Goal: Navigation & Orientation: Find specific page/section

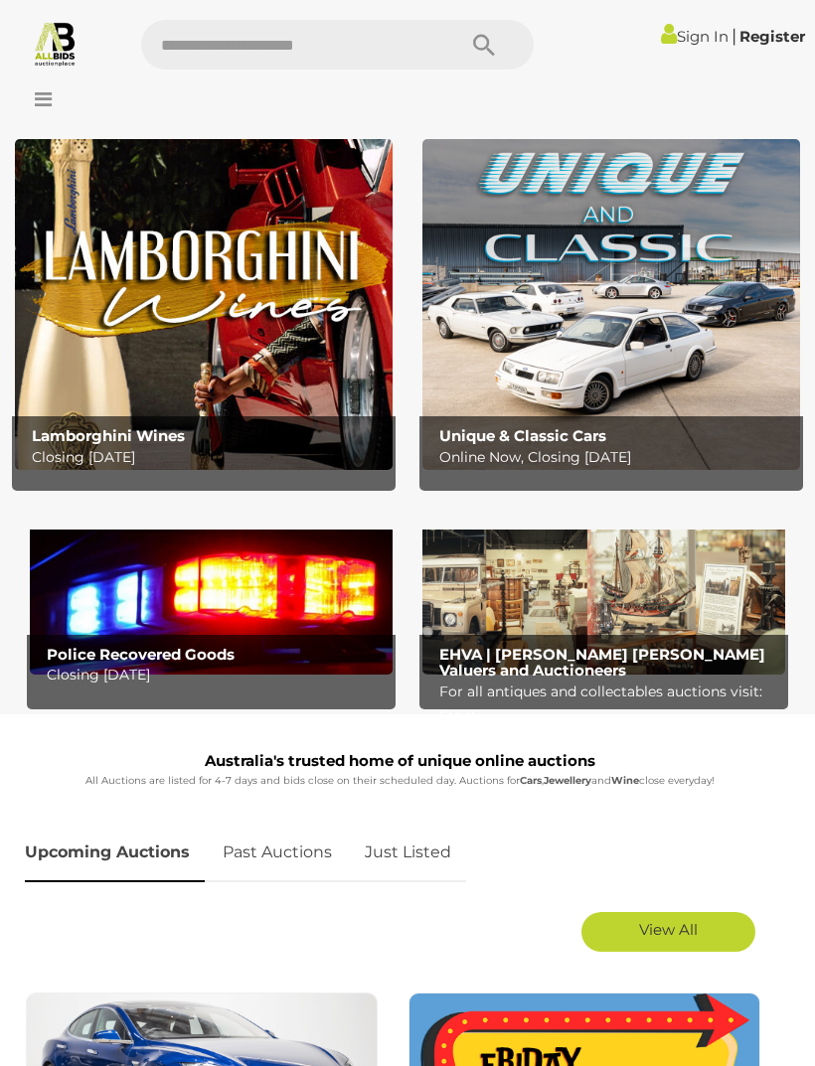
scroll to position [57, 0]
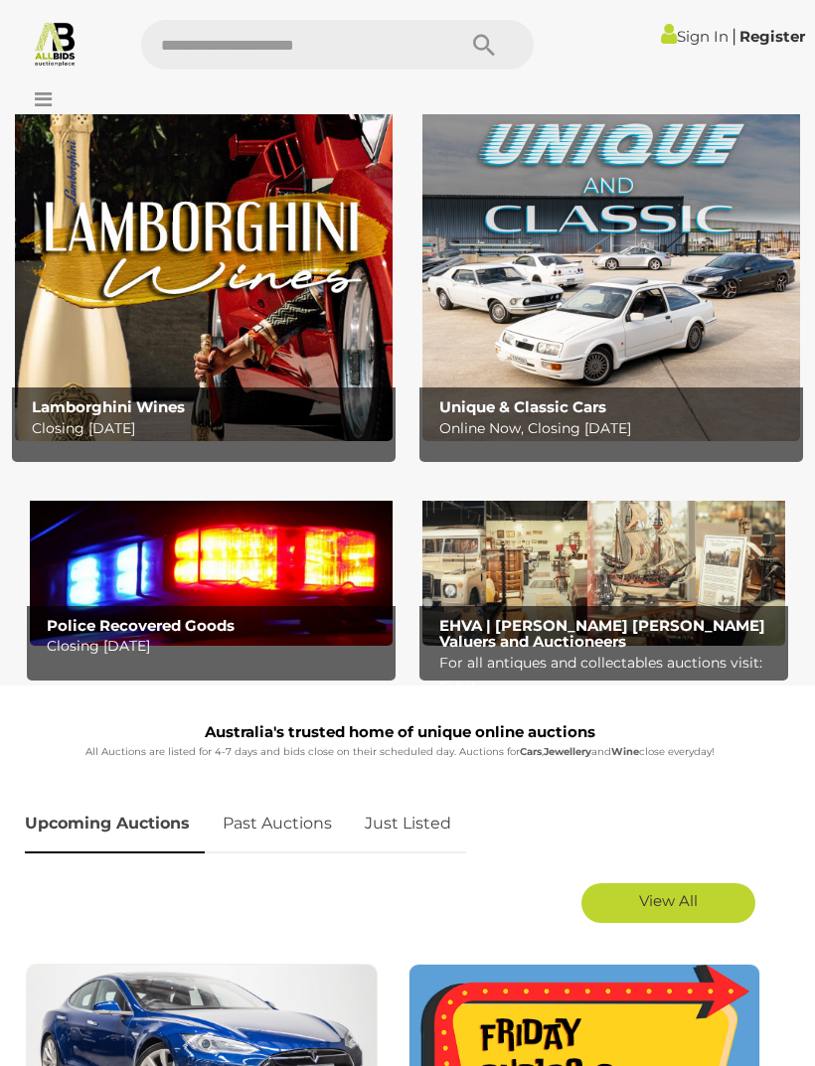
click at [139, 562] on img at bounding box center [211, 563] width 363 height 165
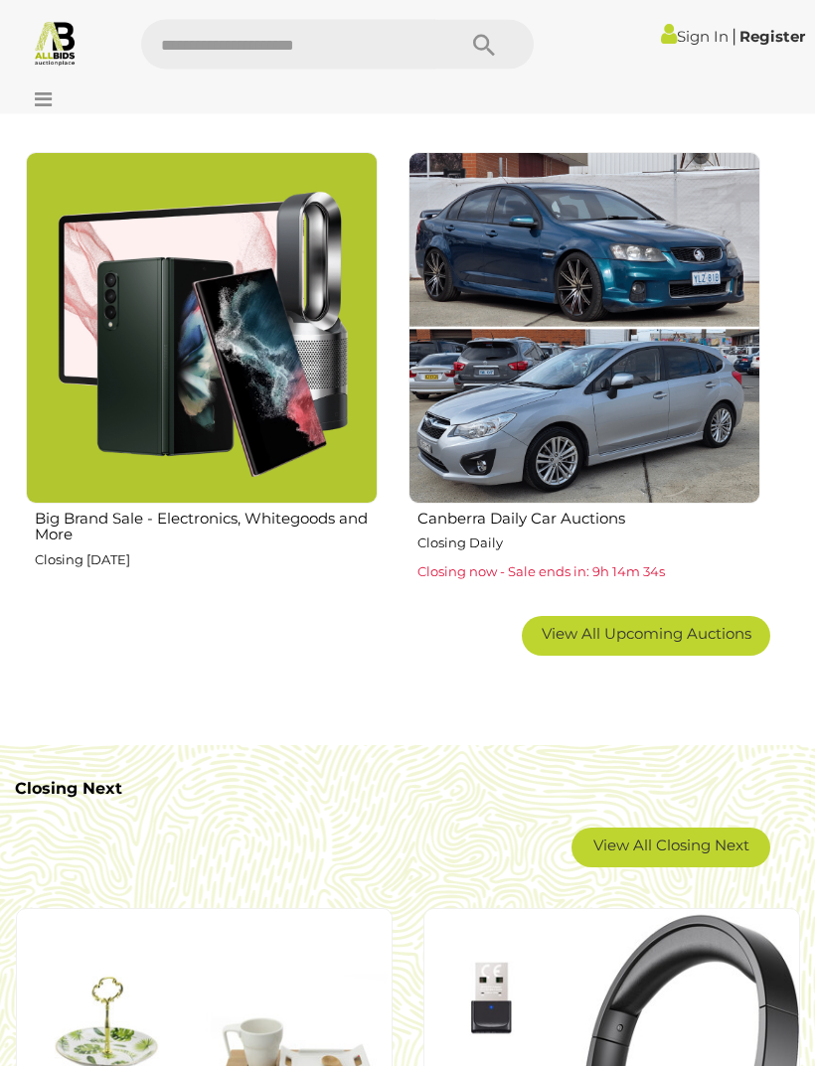
scroll to position [2216, 0]
click at [693, 634] on span "View All Upcoming Auctions" at bounding box center [647, 633] width 210 height 19
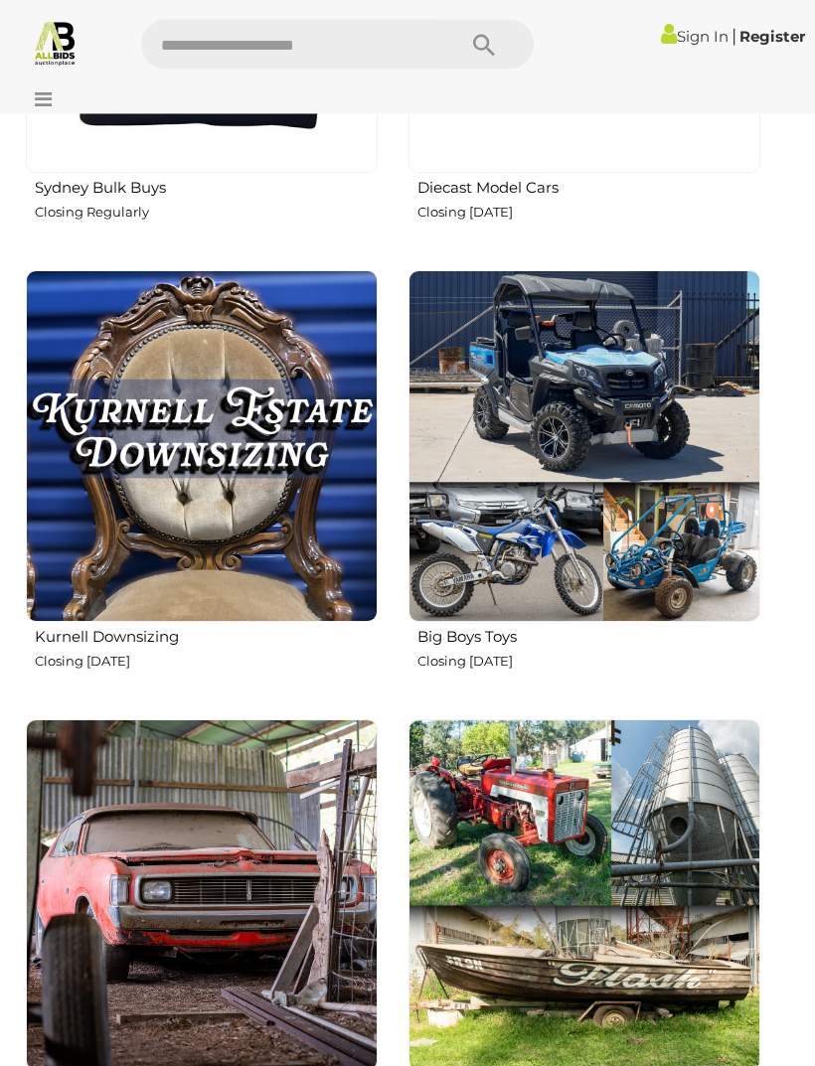
scroll to position [5708, 0]
click at [93, 562] on img at bounding box center [202, 446] width 352 height 352
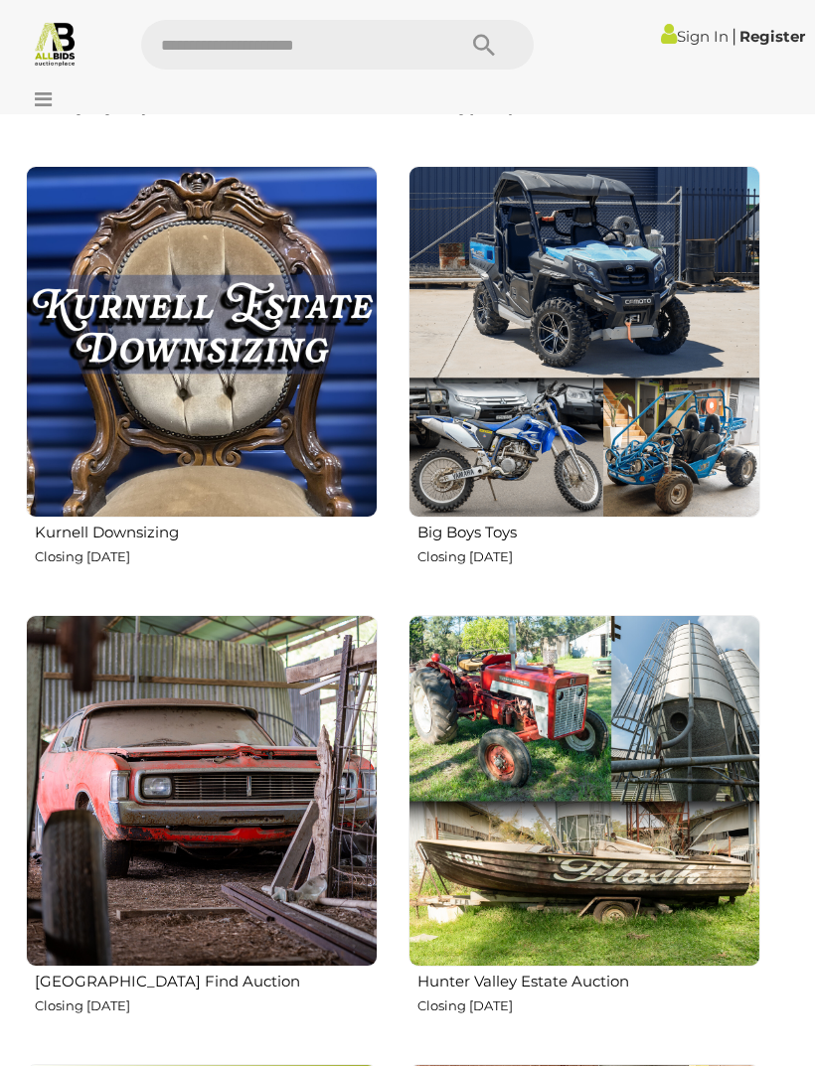
scroll to position [5787, 0]
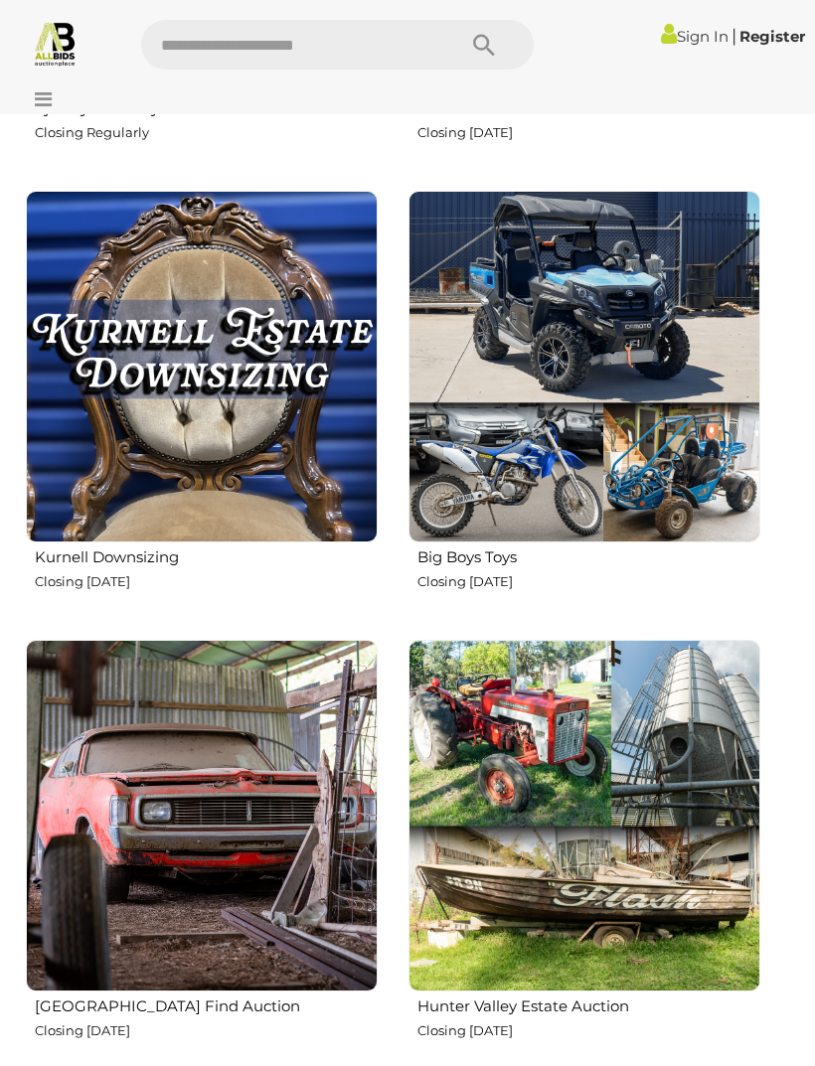
click at [538, 878] on img at bounding box center [584, 816] width 352 height 352
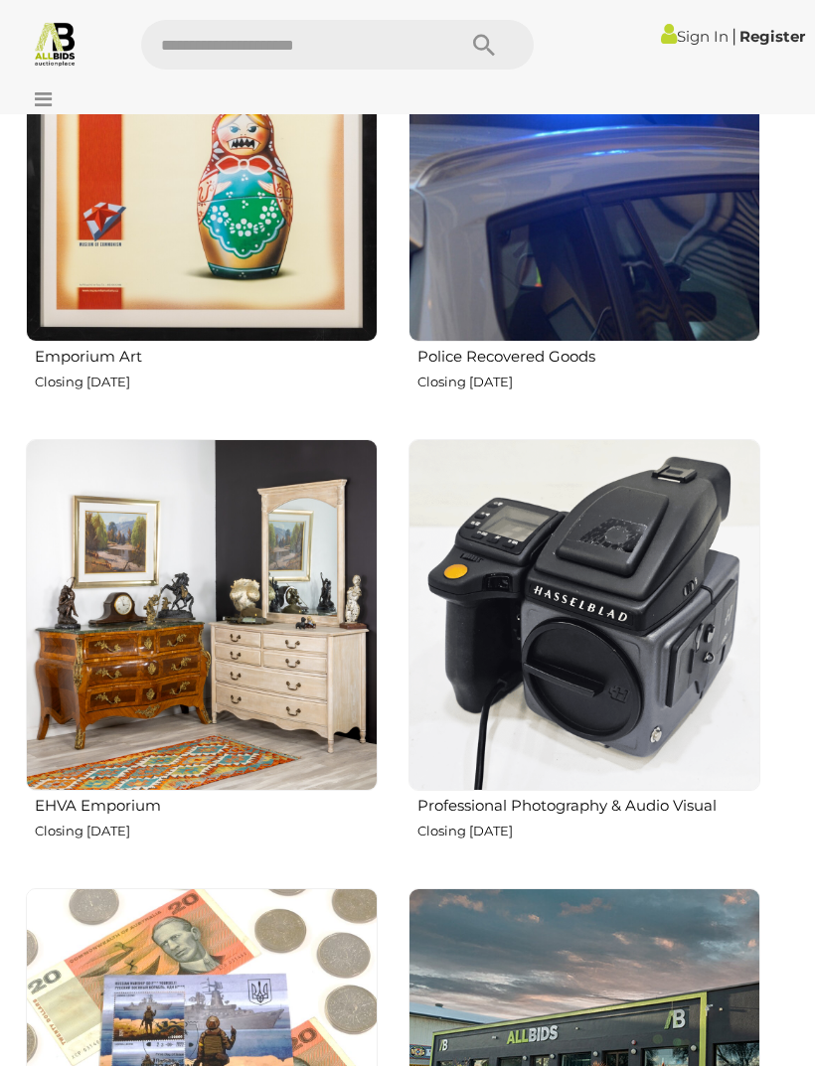
scroll to position [4187, 0]
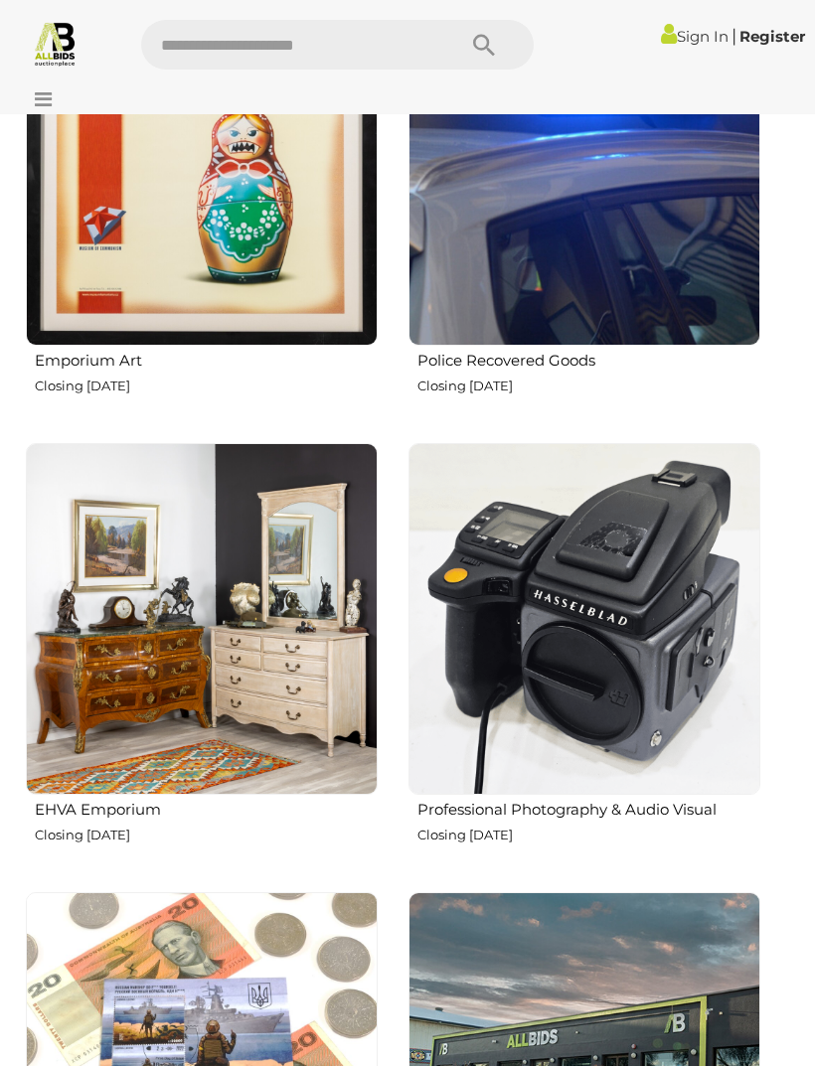
click at [174, 635] on img at bounding box center [202, 619] width 352 height 352
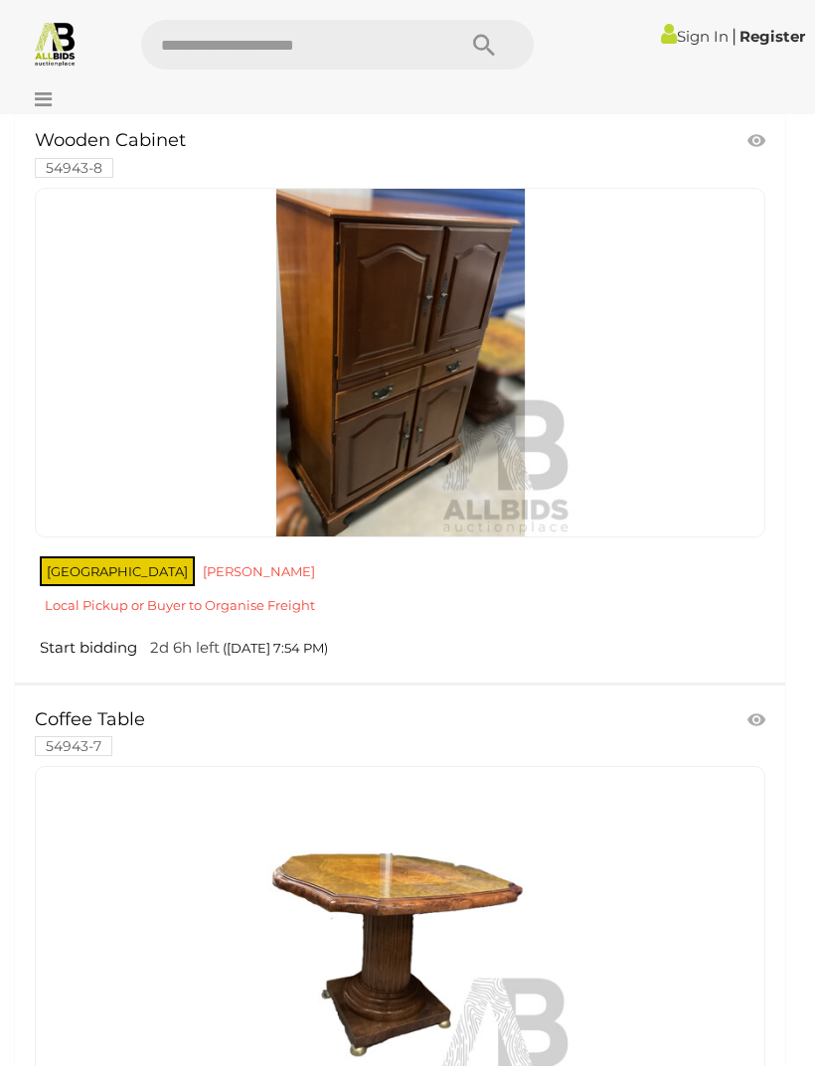
scroll to position [5478, 0]
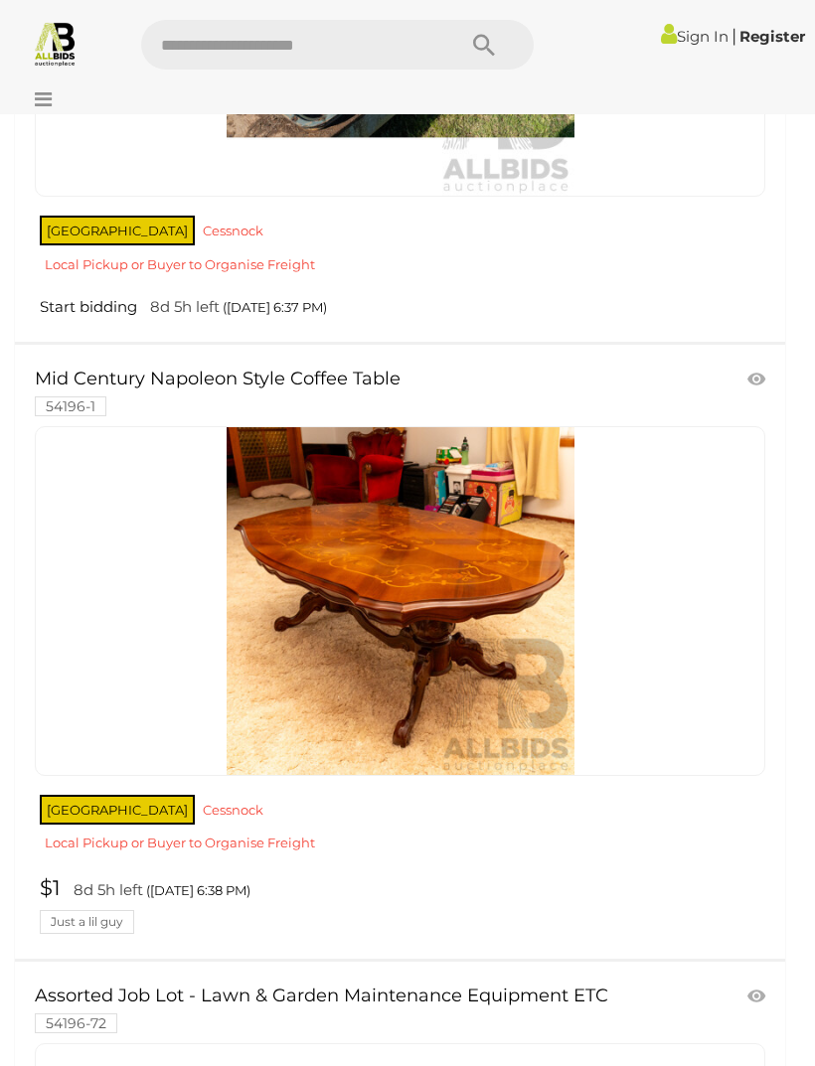
scroll to position [5835, 0]
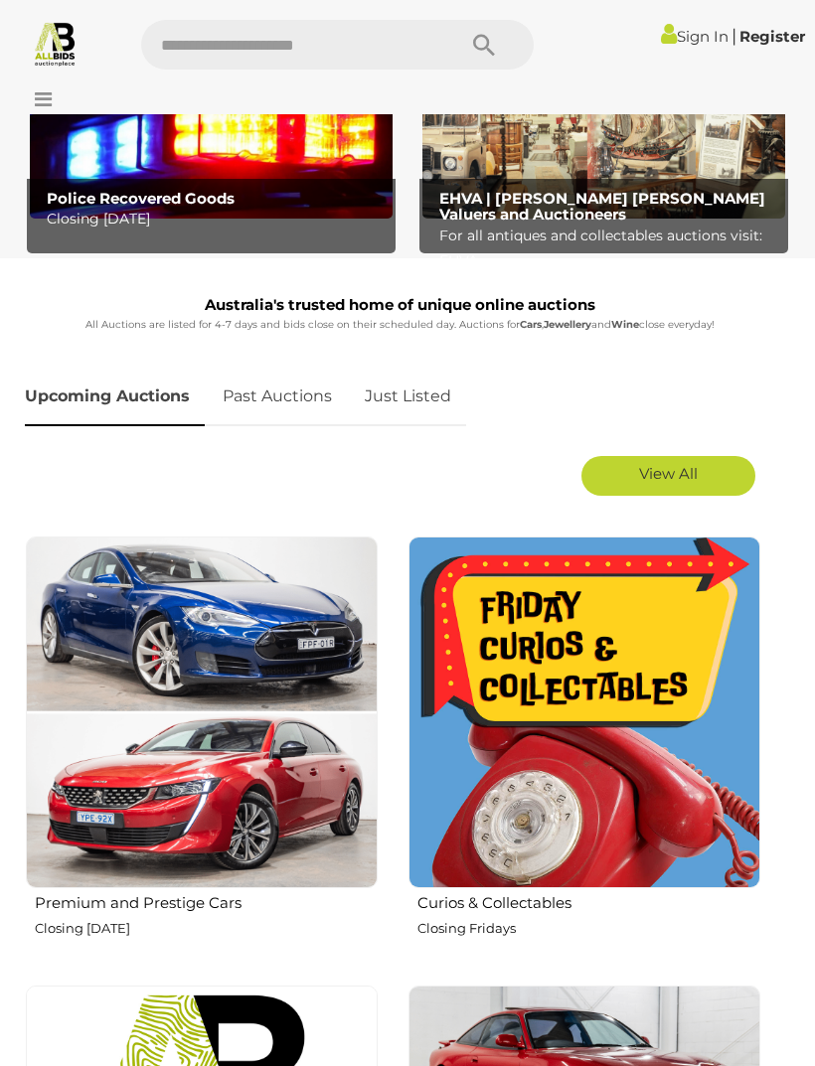
scroll to position [479, 0]
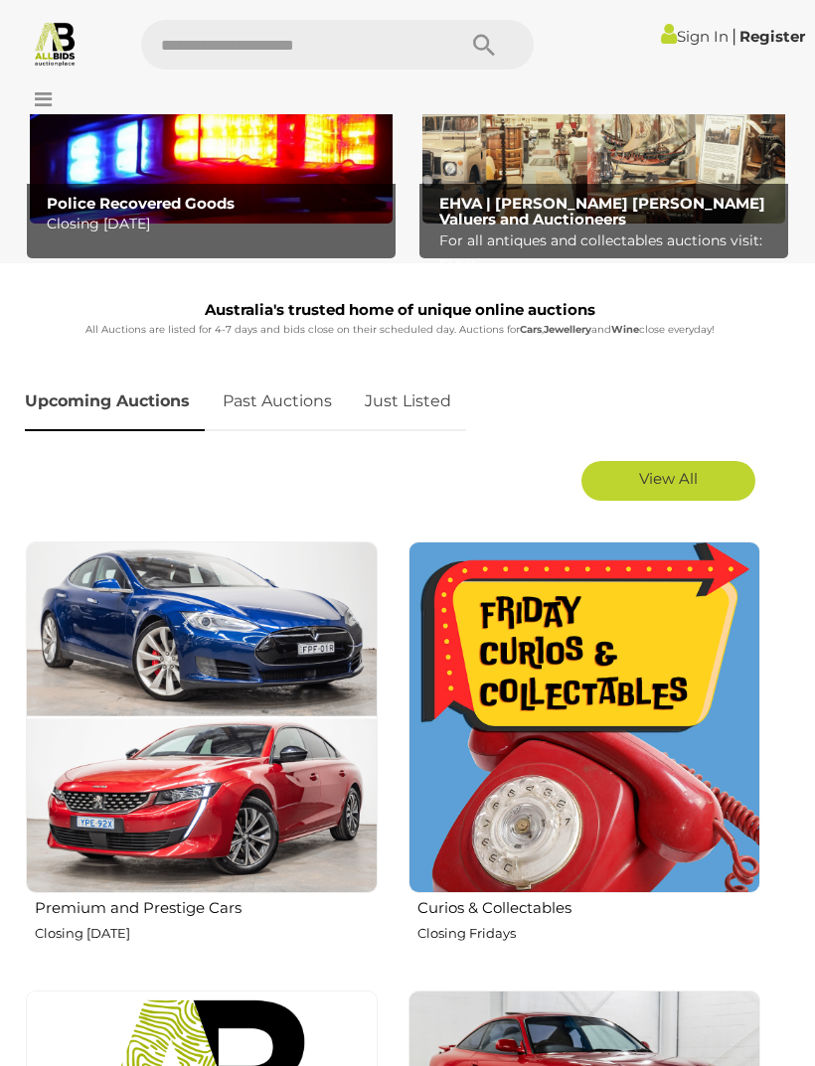
click at [536, 732] on img at bounding box center [584, 718] width 352 height 352
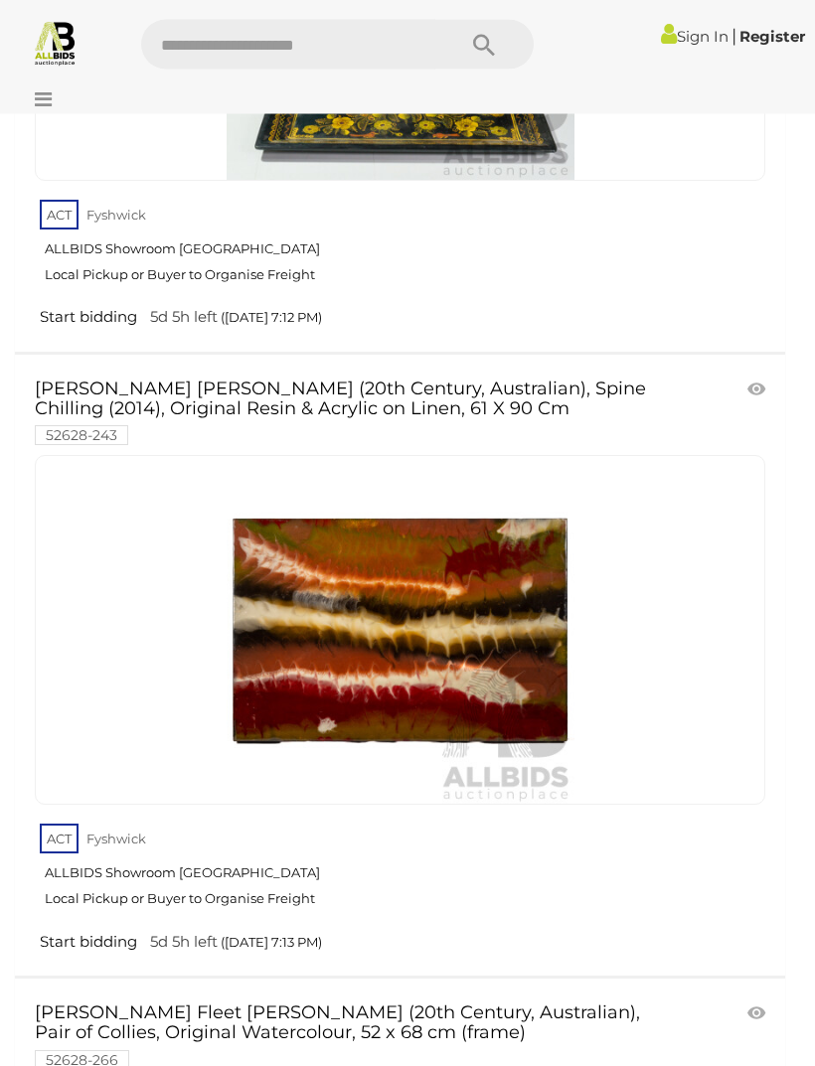
scroll to position [27324, 0]
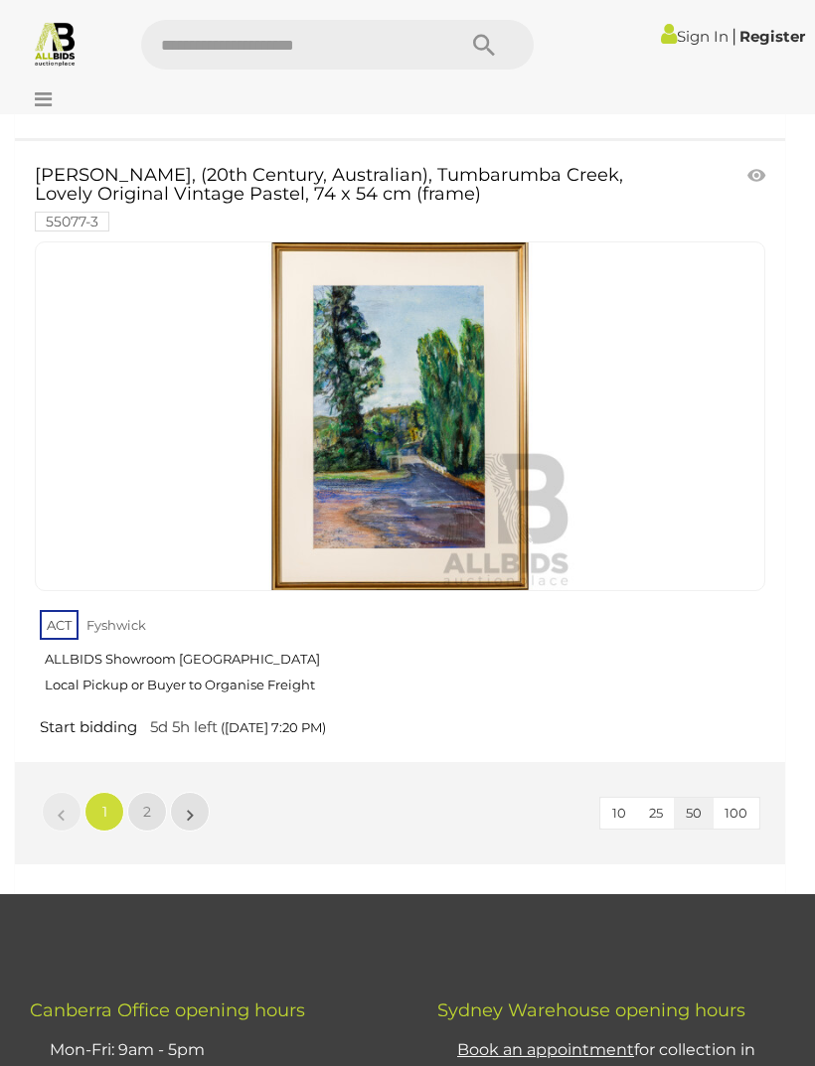
click at [139, 792] on link "2" at bounding box center [147, 812] width 40 height 40
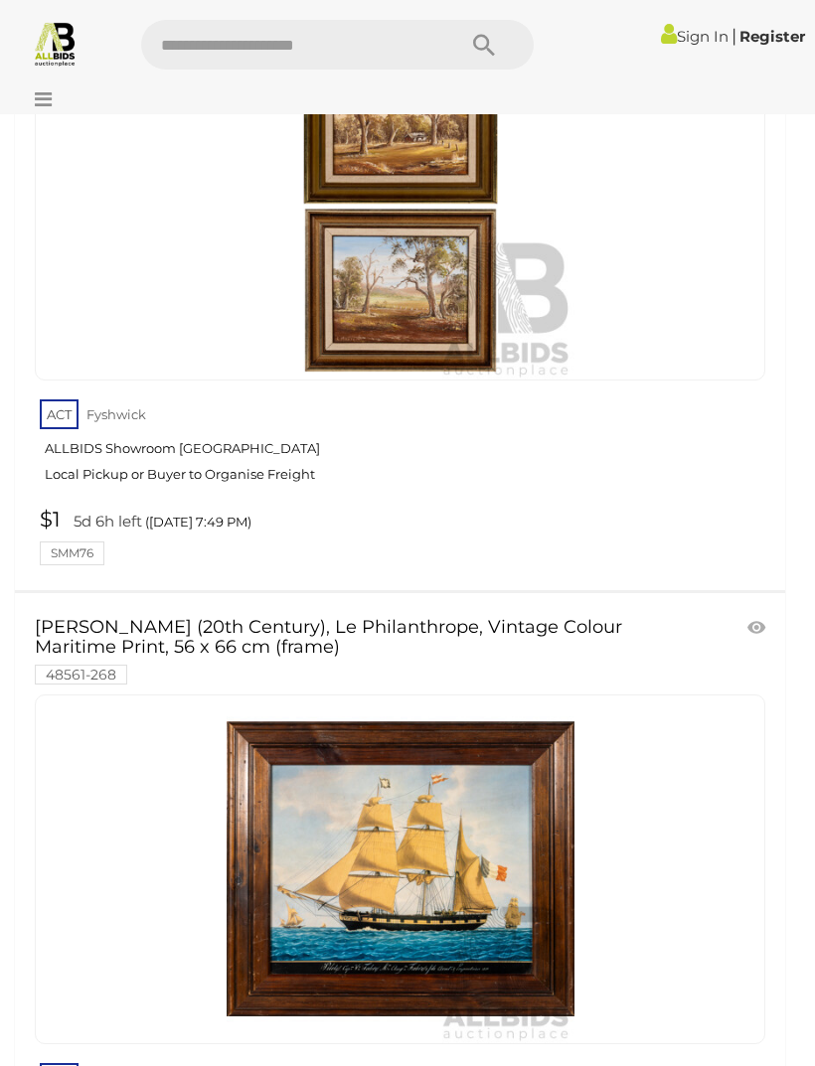
scroll to position [18525, 0]
